Goal: Information Seeking & Learning: Learn about a topic

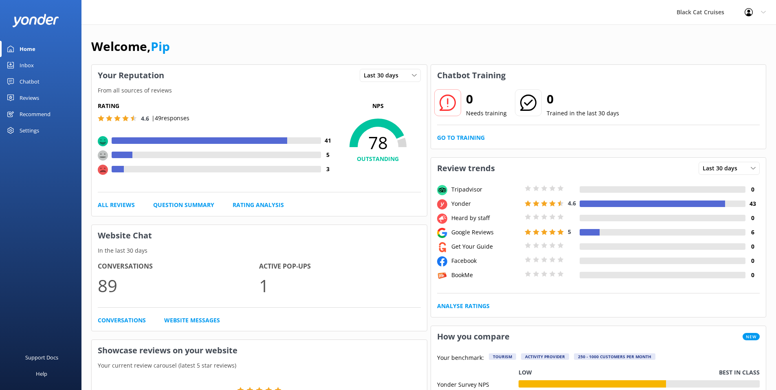
click at [40, 80] on link "Chatbot" at bounding box center [40, 81] width 81 height 16
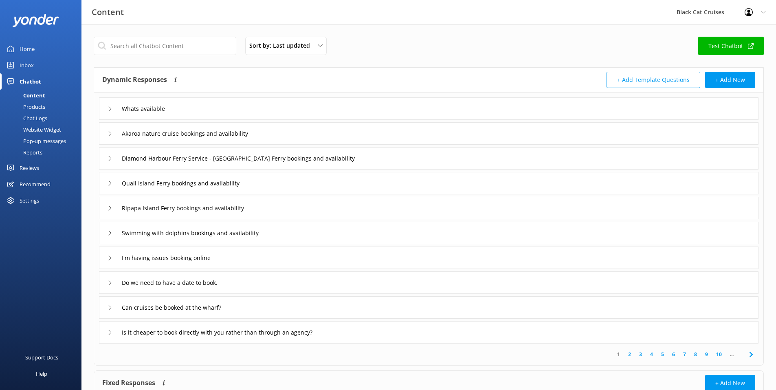
click at [106, 230] on div "Swimming with dolphins bookings and availability" at bounding box center [428, 233] width 659 height 22
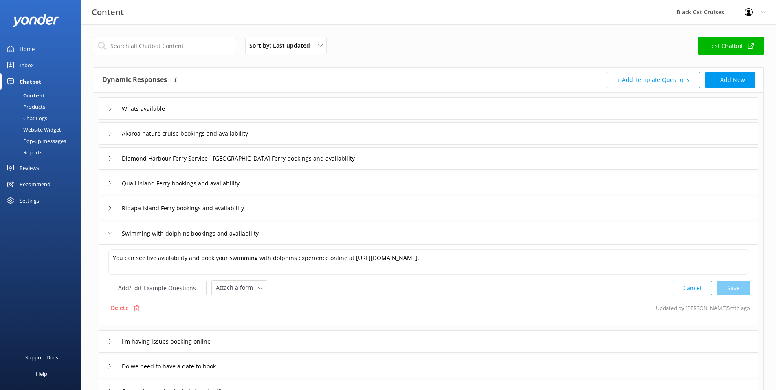
click at [106, 225] on div "Swimming with dolphins bookings and availability" at bounding box center [428, 233] width 659 height 22
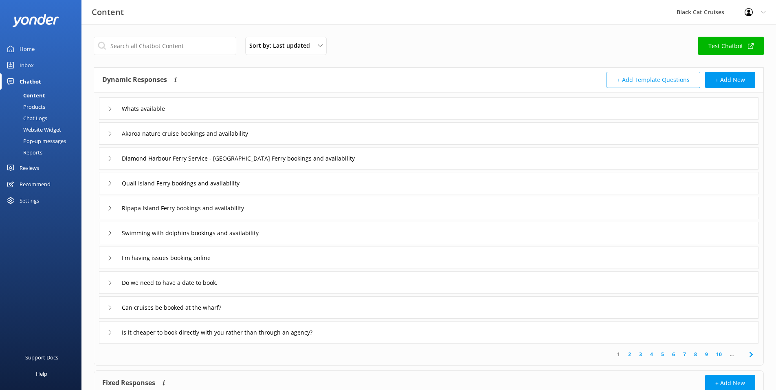
click at [627, 352] on link "2" at bounding box center [629, 354] width 11 height 8
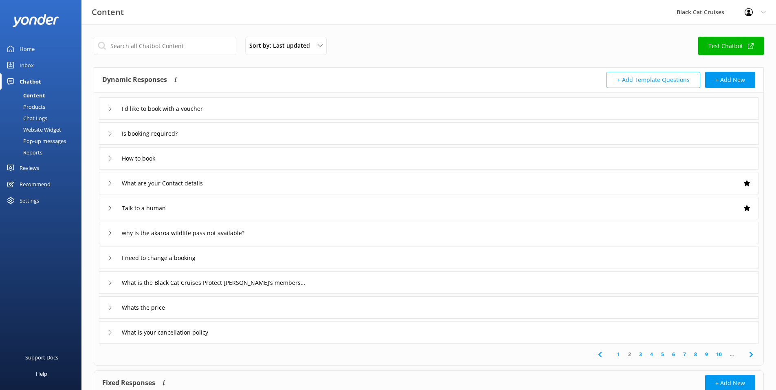
click at [110, 334] on use at bounding box center [110, 332] width 2 height 4
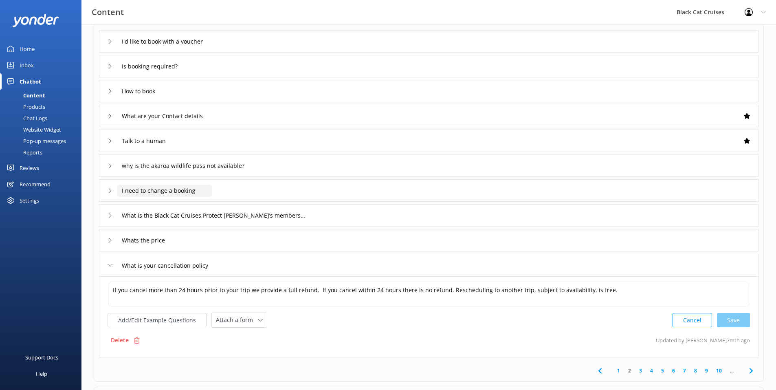
scroll to position [81, 0]
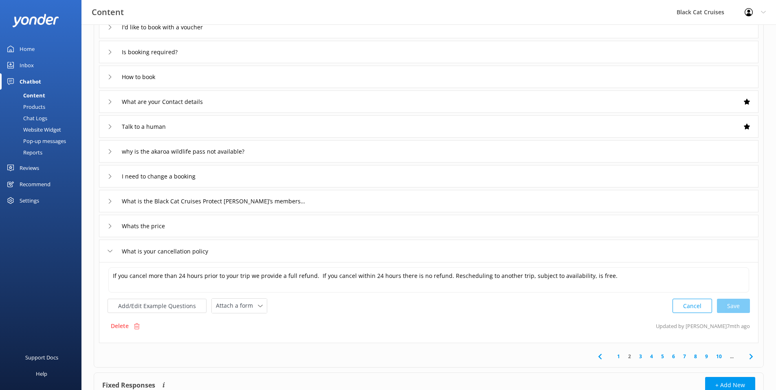
click at [642, 357] on link "3" at bounding box center [640, 356] width 11 height 8
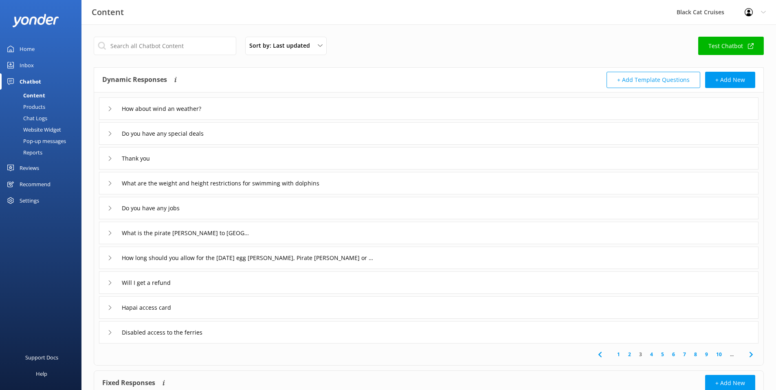
click at [106, 180] on div "What are the weight and height restrictions for swimming with dolphins" at bounding box center [428, 183] width 659 height 22
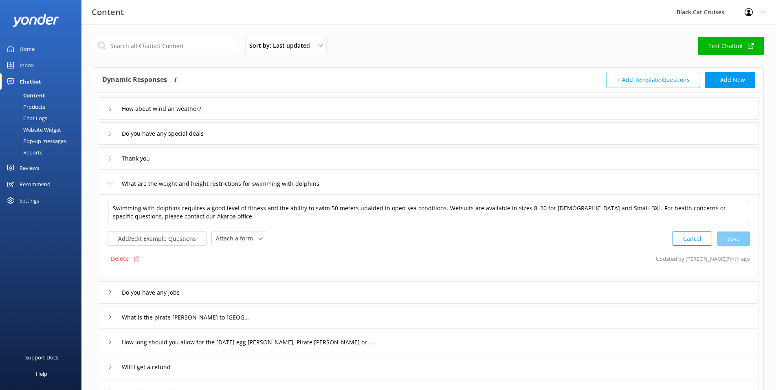
click at [110, 179] on div "What are the weight and height restrictions for swimming with dolphins" at bounding box center [227, 183] width 238 height 13
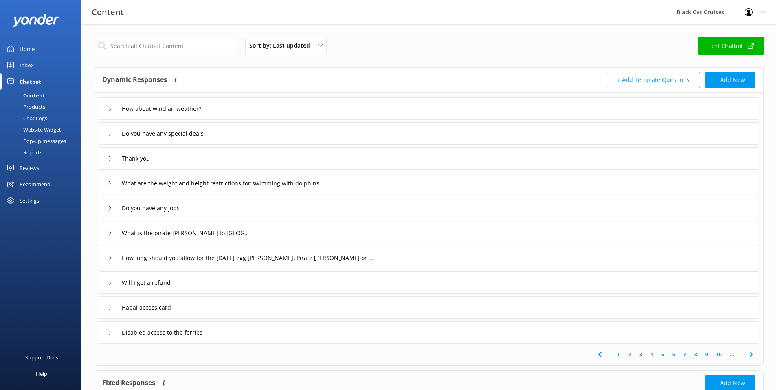
click at [108, 179] on div "What are the weight and height restrictions for swimming with dolphins" at bounding box center [227, 182] width 238 height 13
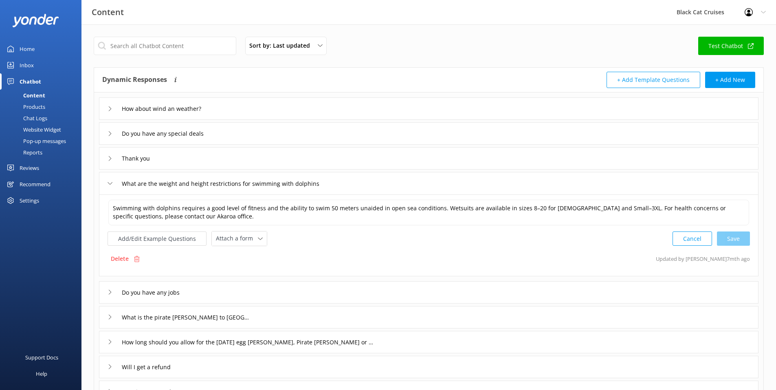
click at [108, 179] on div "What are the weight and height restrictions for swimming with dolphins" at bounding box center [227, 183] width 238 height 13
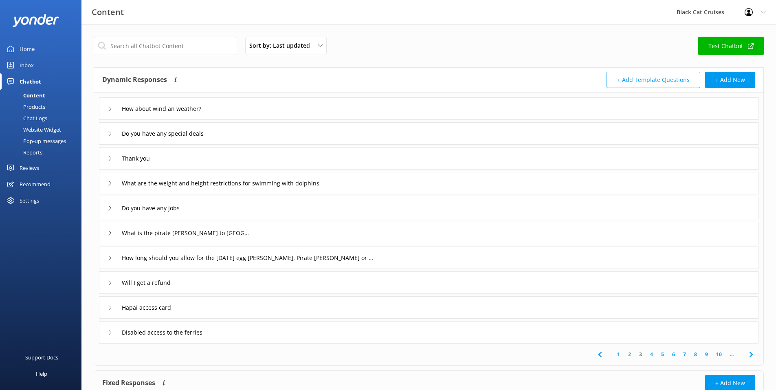
click at [108, 179] on div "What are the weight and height restrictions for swimming with dolphins" at bounding box center [227, 182] width 238 height 13
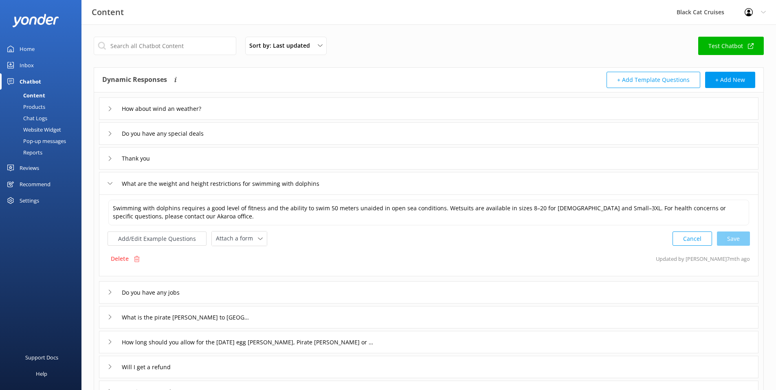
click at [108, 179] on div "What are the weight and height restrictions for swimming with dolphins" at bounding box center [227, 183] width 238 height 13
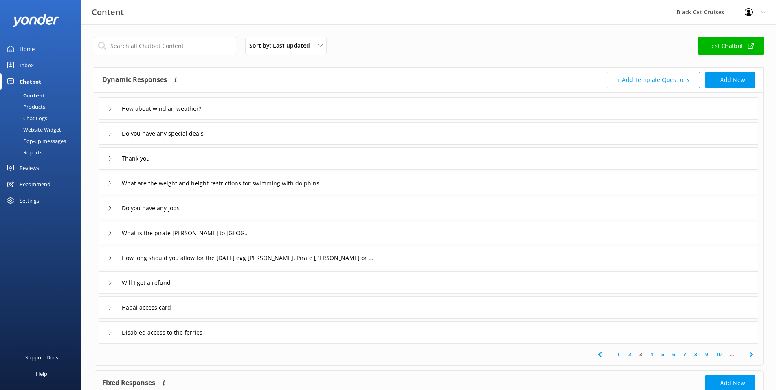
click at [112, 281] on icon at bounding box center [110, 282] width 5 height 5
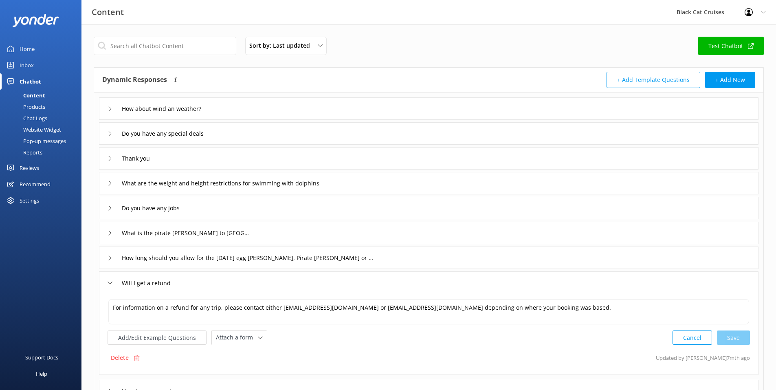
click at [109, 283] on use at bounding box center [110, 282] width 4 height 2
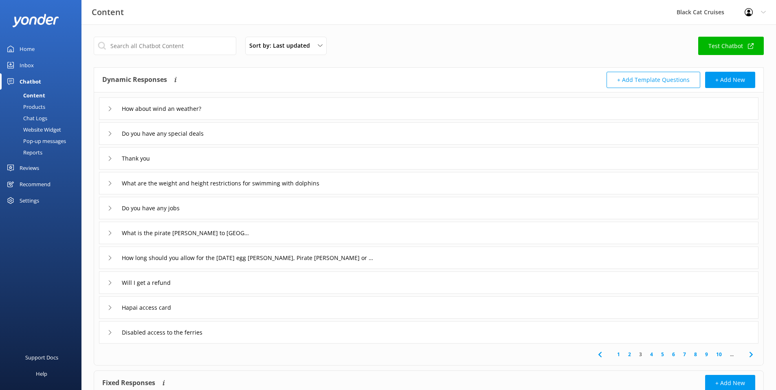
click at [651, 353] on link "4" at bounding box center [651, 354] width 11 height 8
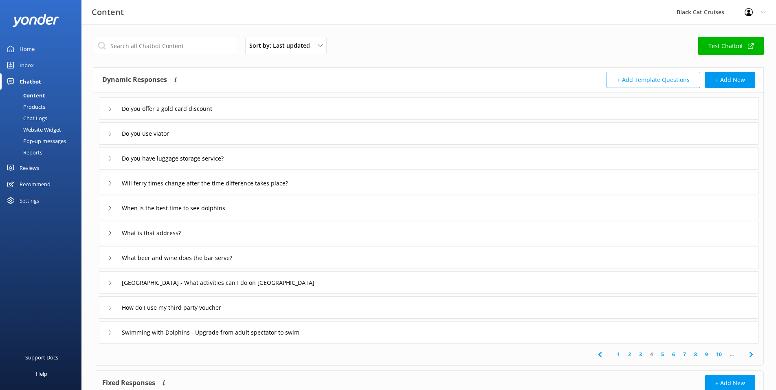
click at [661, 356] on link "5" at bounding box center [662, 354] width 11 height 8
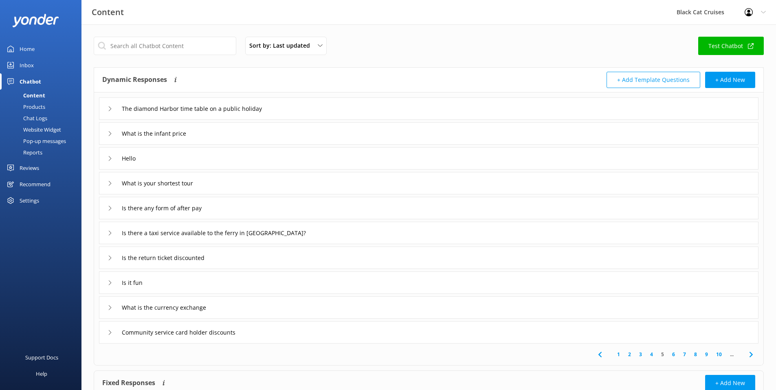
click at [673, 354] on link "6" at bounding box center [673, 354] width 11 height 8
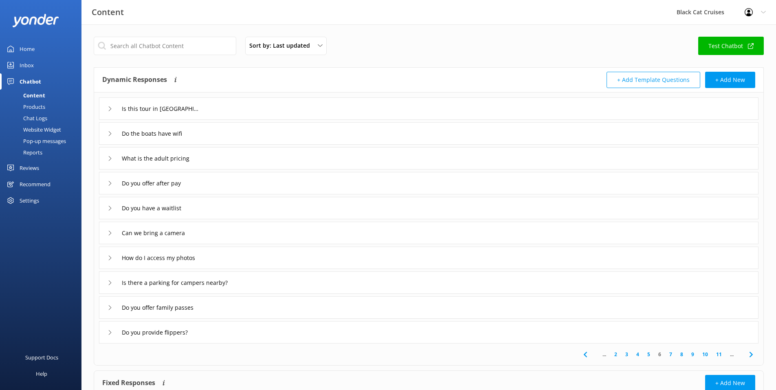
click at [109, 335] on div "Do you provide flippers?" at bounding box center [152, 331] width 88 height 13
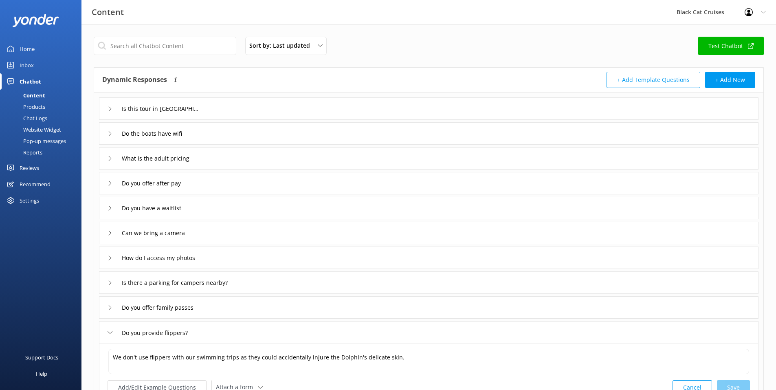
click at [110, 334] on icon at bounding box center [110, 332] width 5 height 5
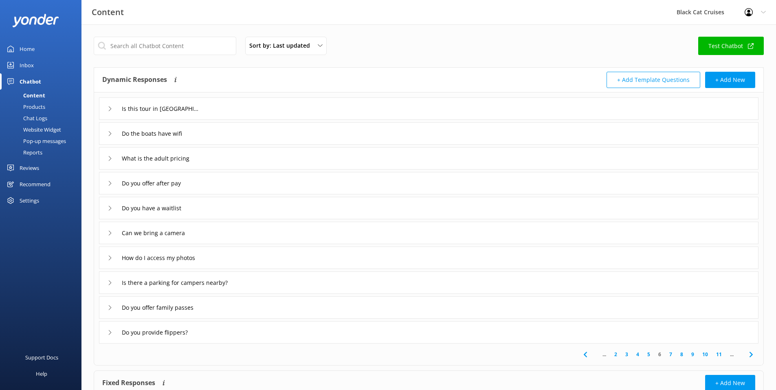
click at [672, 354] on link "7" at bounding box center [670, 354] width 11 height 8
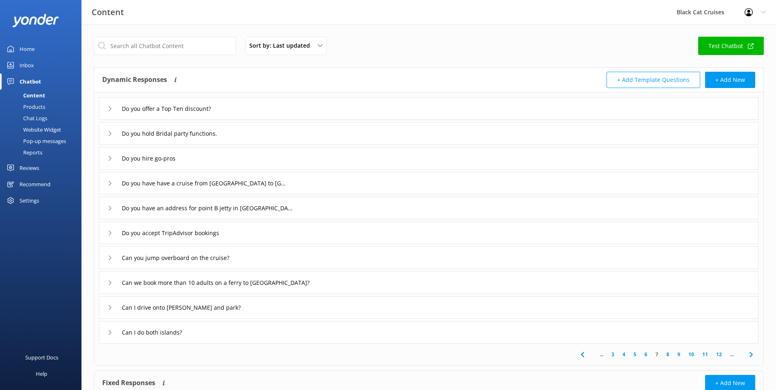
click at [111, 158] on icon at bounding box center [110, 158] width 5 height 5
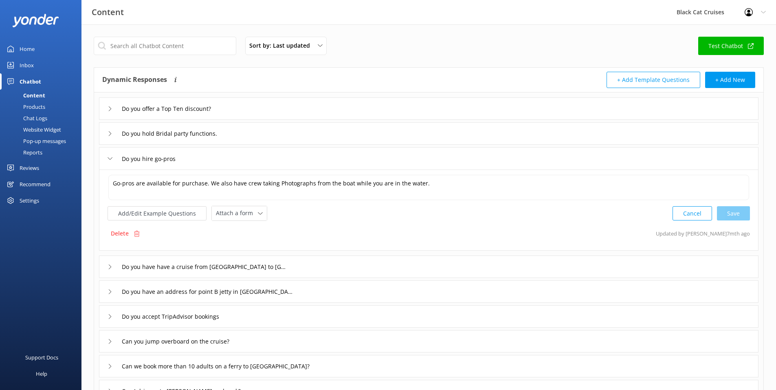
scroll to position [41, 0]
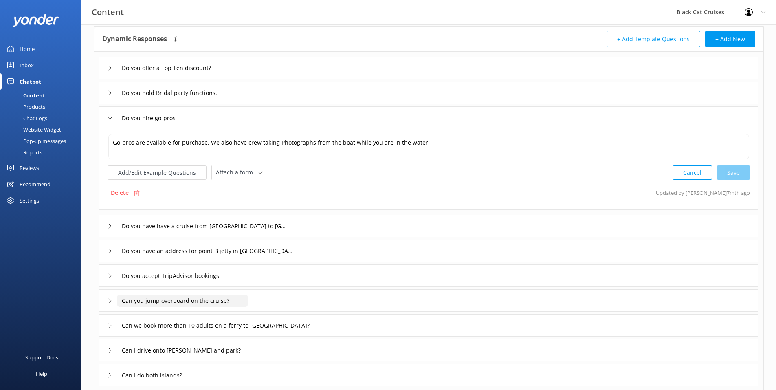
click at [158, 74] on input "Can you jump overboard on the cruise?" at bounding box center [174, 68] width 114 height 12
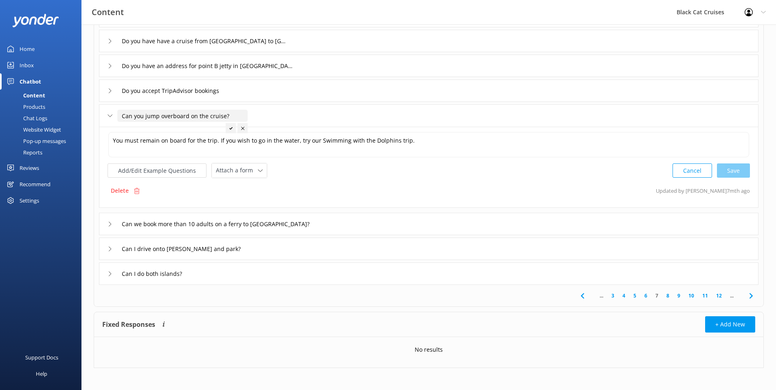
scroll to position [145, 0]
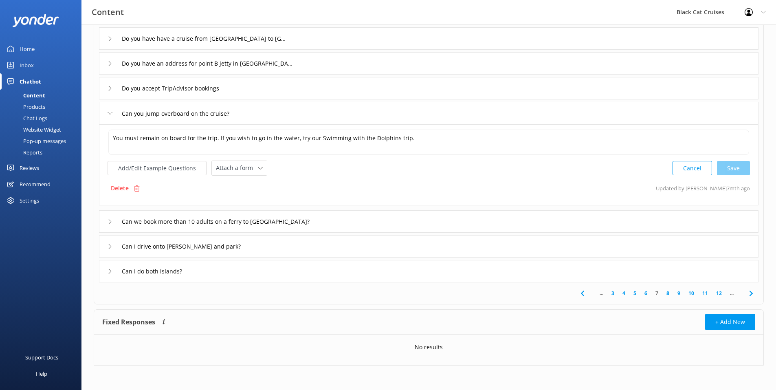
click at [666, 290] on link "8" at bounding box center [667, 293] width 11 height 8
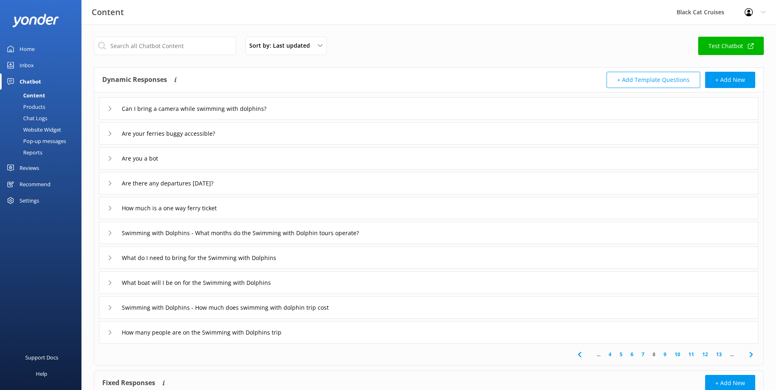
click at [114, 159] on div "Are you a bot" at bounding box center [135, 158] width 55 height 13
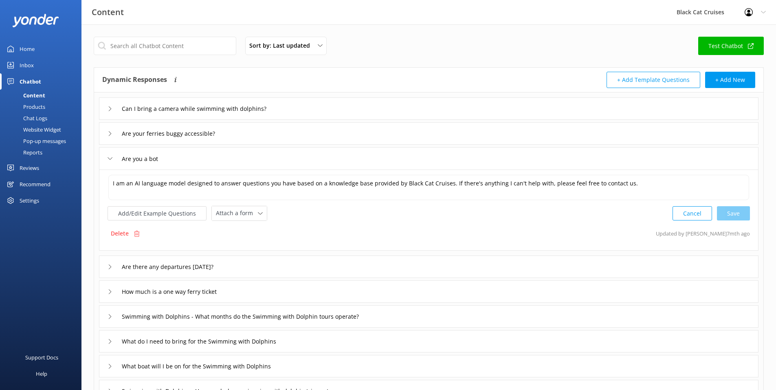
click at [108, 157] on icon at bounding box center [110, 158] width 5 height 5
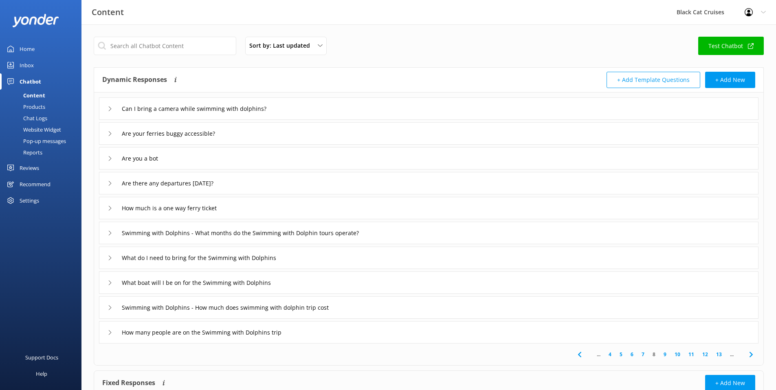
click at [108, 229] on div "Swimming with Dolphins - What months do the Swimming with Dolphin tours operate?" at bounding box center [243, 232] width 270 height 13
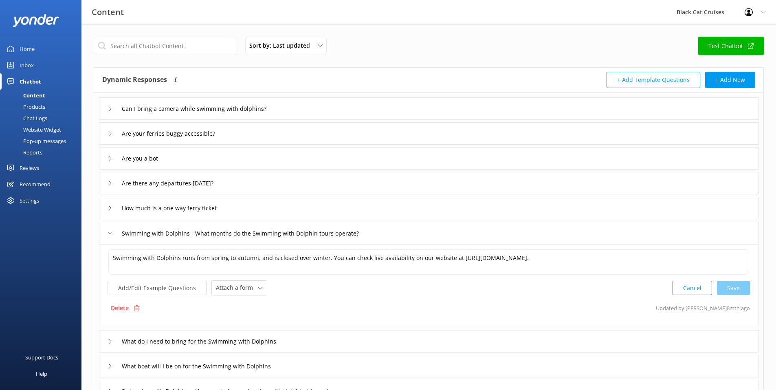
click at [110, 229] on div "Swimming with Dolphins - What months do the Swimming with Dolphin tours operate?" at bounding box center [243, 232] width 270 height 13
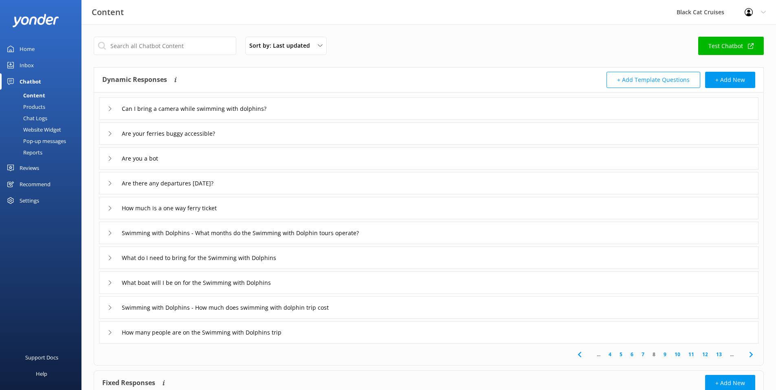
click at [114, 258] on div "What do I need to bring for the Swimming with Dolphins" at bounding box center [201, 257] width 186 height 13
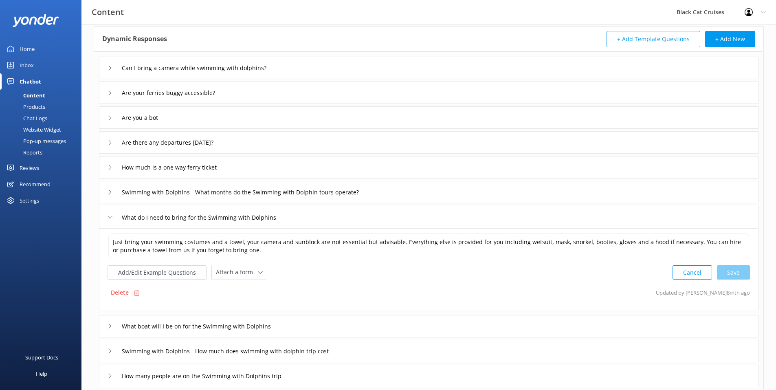
scroll to position [81, 0]
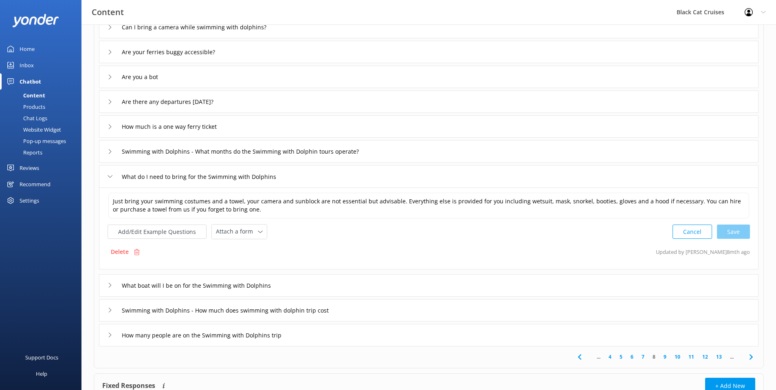
click at [110, 283] on icon at bounding box center [110, 285] width 5 height 5
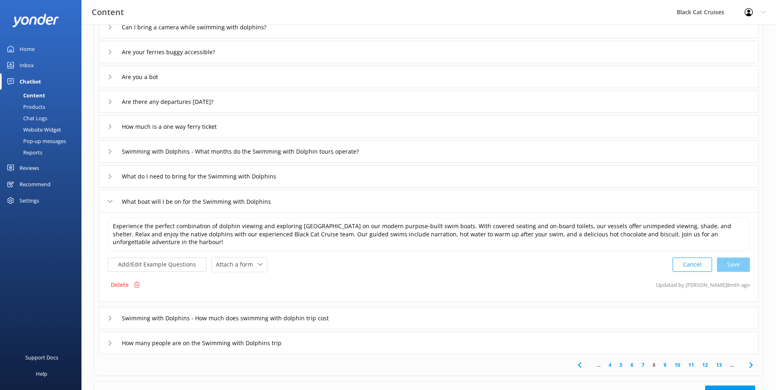
click at [114, 314] on div "Swimming with Dolphins - How much does swimming with dolphin trip cost" at bounding box center [227, 317] width 238 height 13
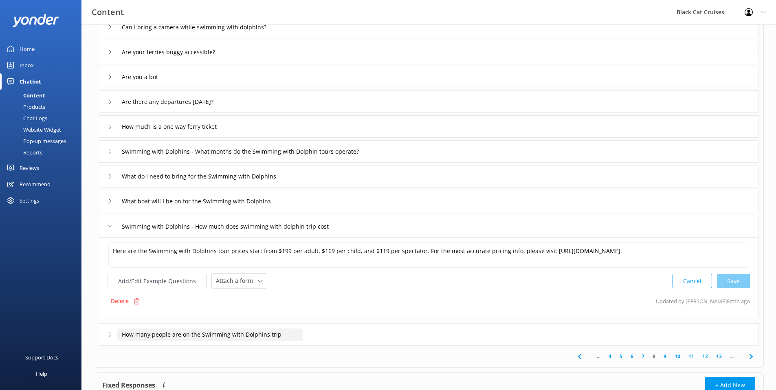
click at [237, 33] on input "How many people are on the Swimming with Dolphins trip" at bounding box center [203, 27] width 173 height 12
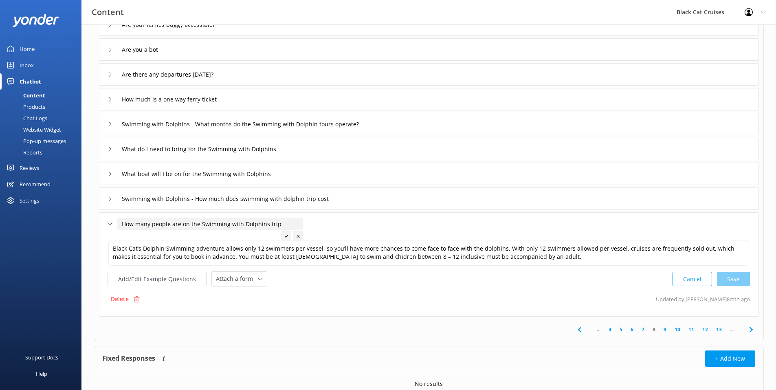
scroll to position [122, 0]
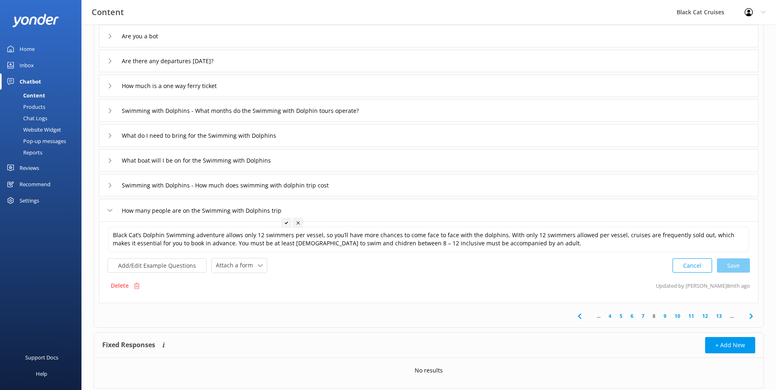
click at [666, 316] on link "9" at bounding box center [664, 316] width 11 height 8
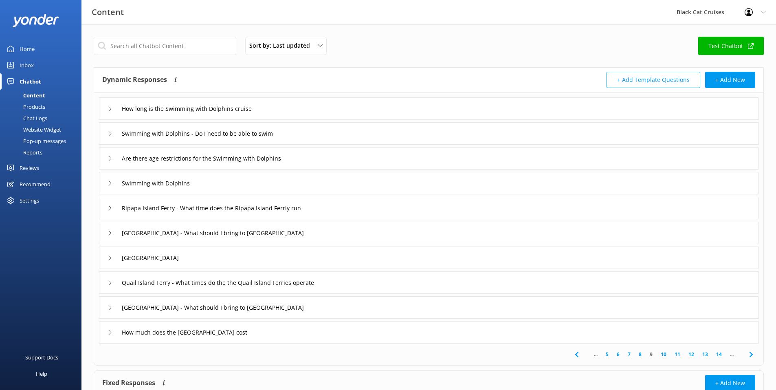
click at [112, 130] on div "Swimming with Dolphins - Do I need to be able to swim" at bounding box center [199, 133] width 182 height 13
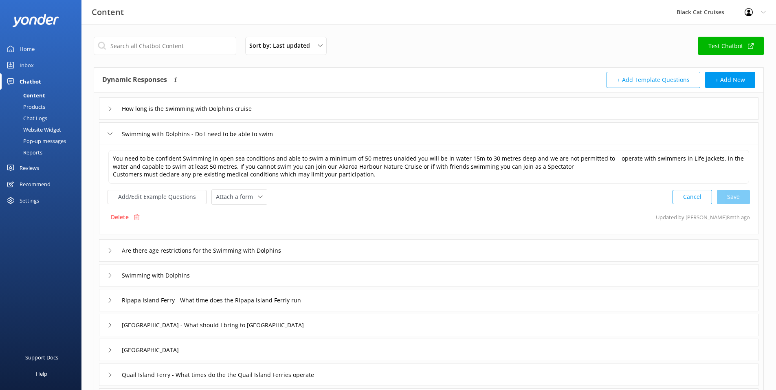
scroll to position [41, 0]
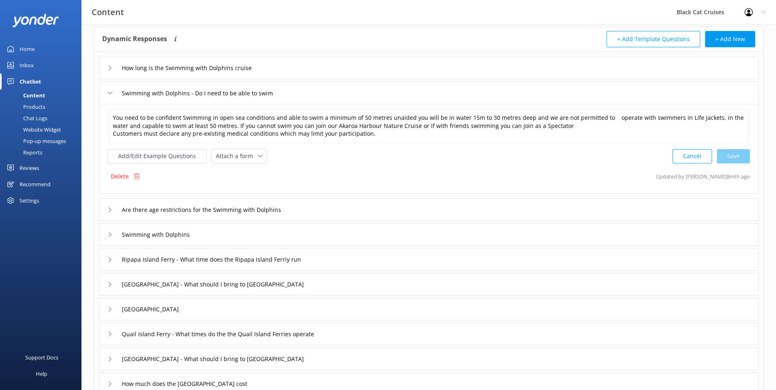
click at [112, 209] on icon at bounding box center [110, 209] width 5 height 5
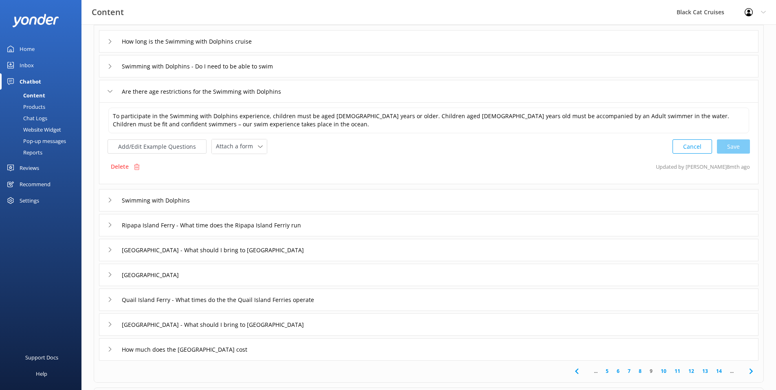
scroll to position [81, 0]
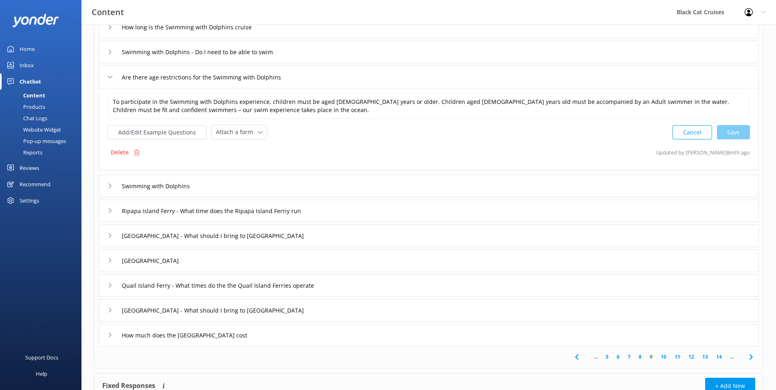
click at [112, 185] on icon at bounding box center [110, 185] width 5 height 5
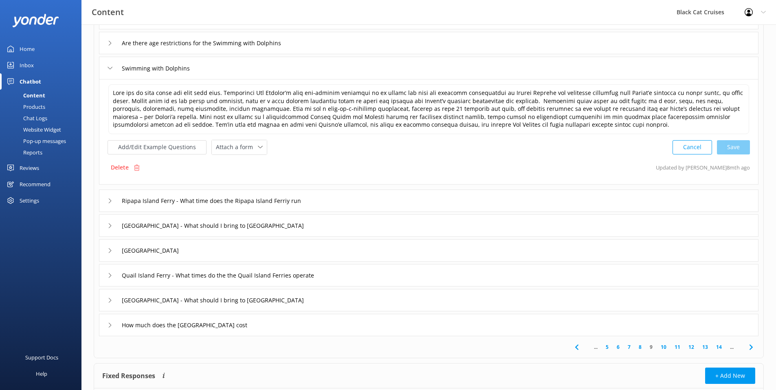
scroll to position [169, 0]
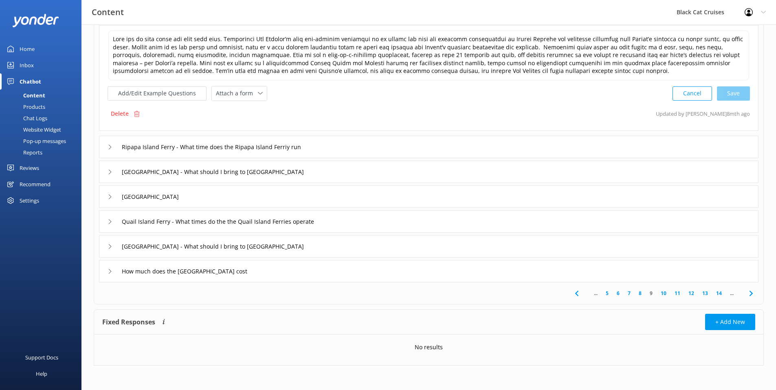
click at [662, 291] on link "10" at bounding box center [664, 293] width 14 height 8
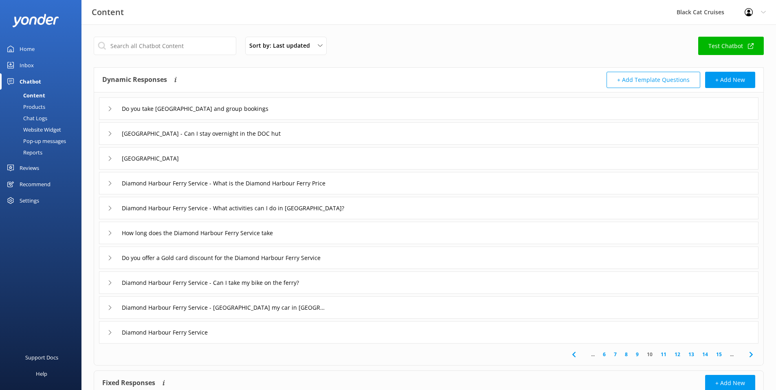
click at [662, 354] on link "11" at bounding box center [664, 354] width 14 height 8
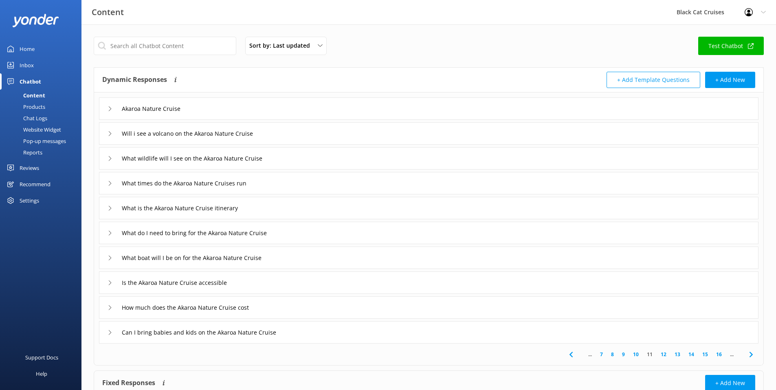
click at [665, 352] on link "12" at bounding box center [664, 354] width 14 height 8
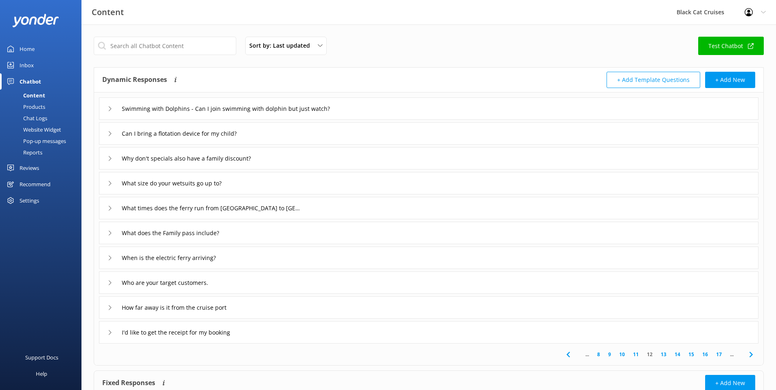
click at [114, 136] on div "Can I bring a flotation device for my child?" at bounding box center [184, 133] width 153 height 13
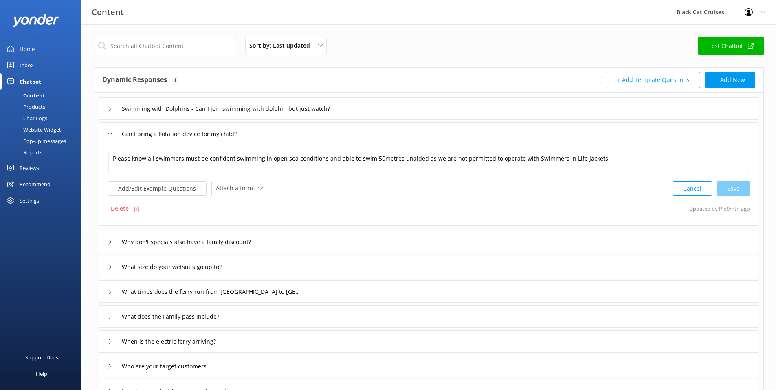
click at [114, 136] on div "Can I bring a flotation device for my child?" at bounding box center [184, 133] width 153 height 13
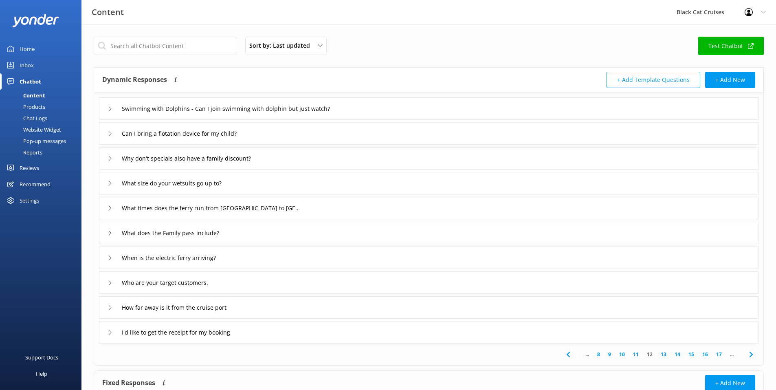
click at [112, 280] on icon at bounding box center [110, 282] width 5 height 5
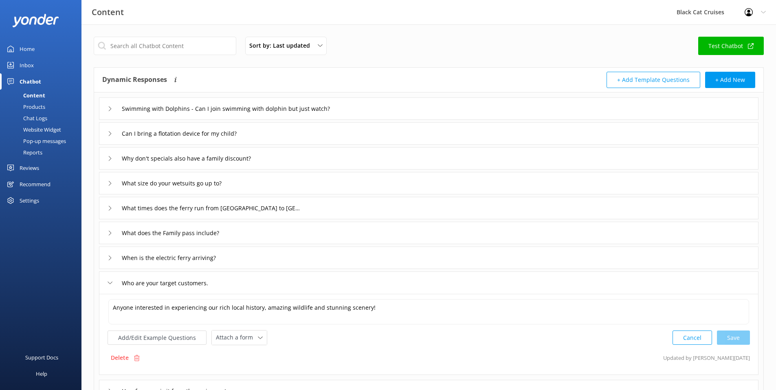
click at [109, 285] on icon at bounding box center [110, 282] width 5 height 5
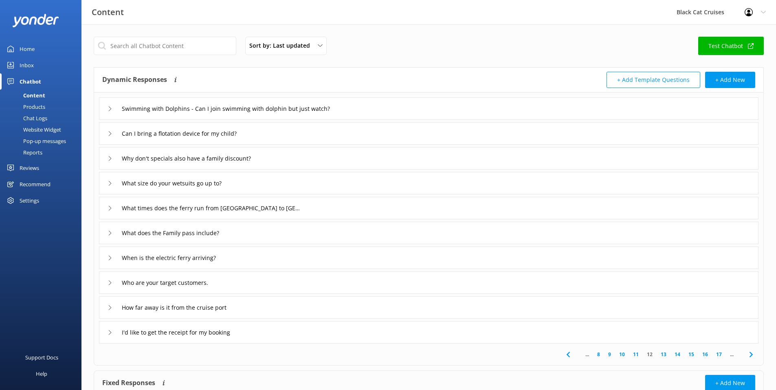
click at [662, 352] on link "13" at bounding box center [664, 354] width 14 height 8
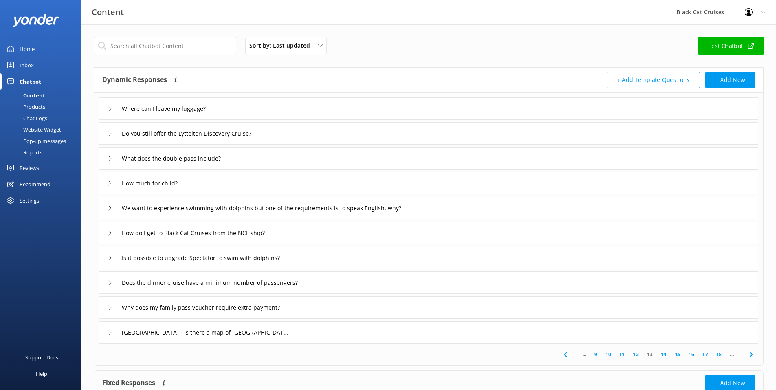
click at [109, 212] on div "We want to experience swimming with dolphins but one of the requirements is to …" at bounding box center [272, 207] width 329 height 13
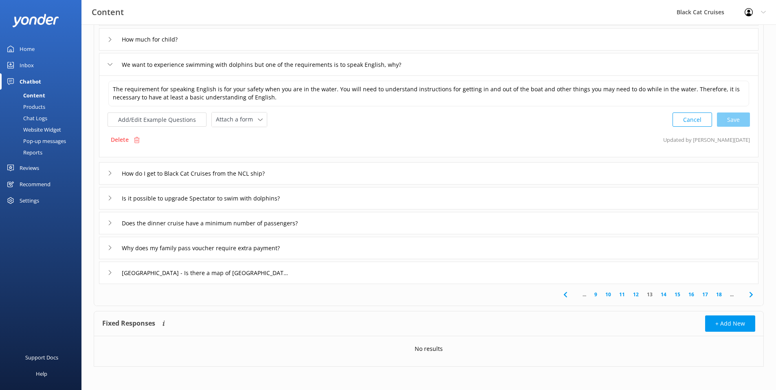
scroll to position [145, 0]
click at [662, 292] on link "14" at bounding box center [664, 293] width 14 height 8
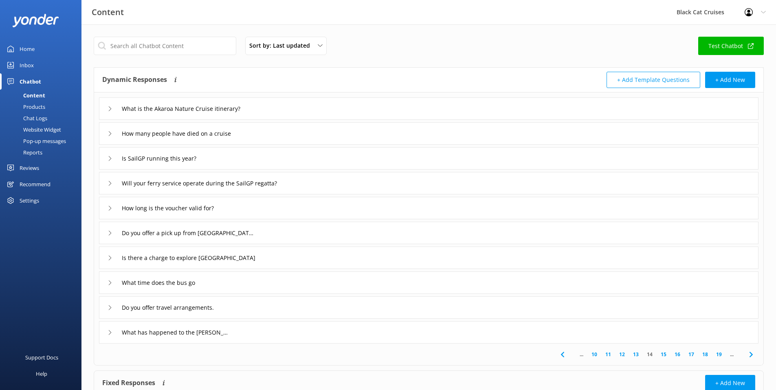
click at [112, 134] on icon at bounding box center [110, 133] width 5 height 5
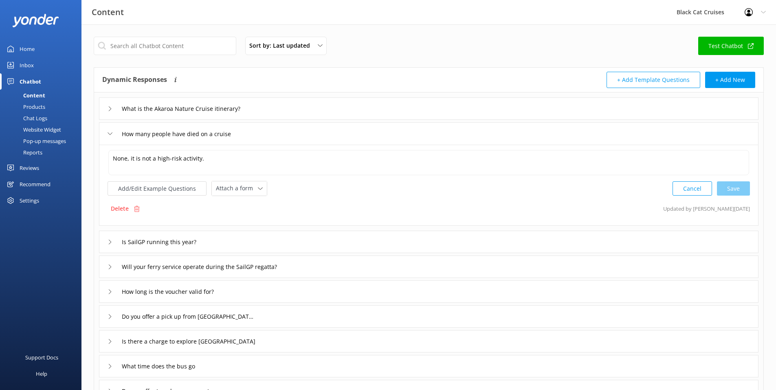
click at [111, 132] on icon at bounding box center [110, 133] width 5 height 5
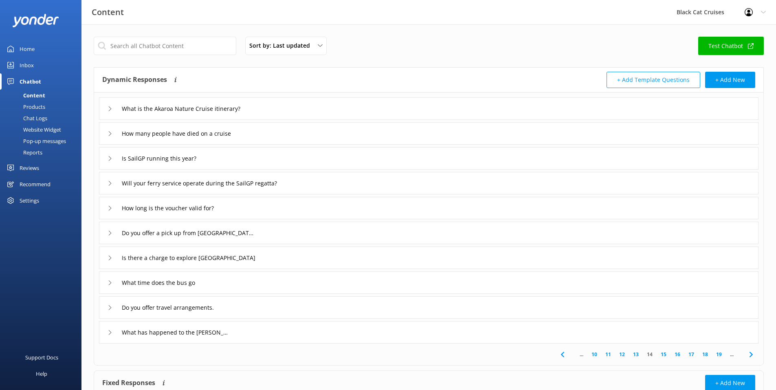
click at [108, 154] on div "Is SailGP running this year?" at bounding box center [158, 158] width 101 height 13
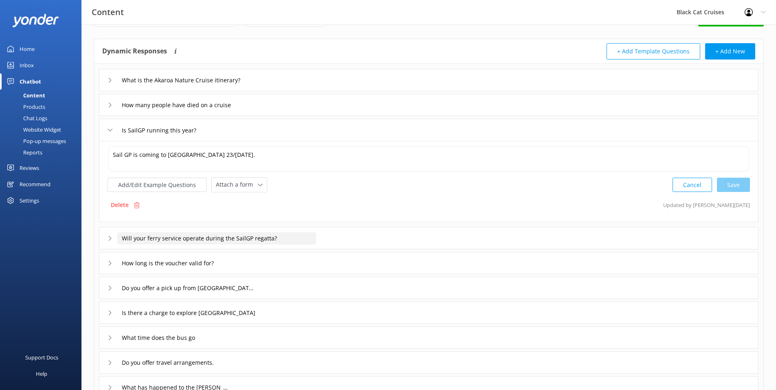
scroll to position [41, 0]
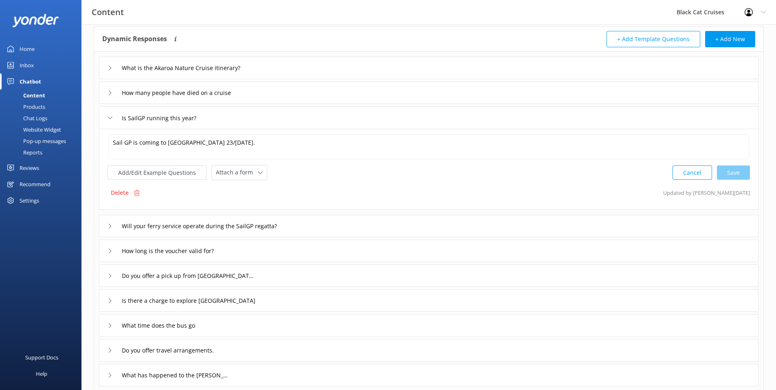
click at [109, 221] on div "Will your ferry service operate during the SailGP regatta?" at bounding box center [207, 225] width 199 height 13
